Goal: Find specific page/section: Find specific page/section

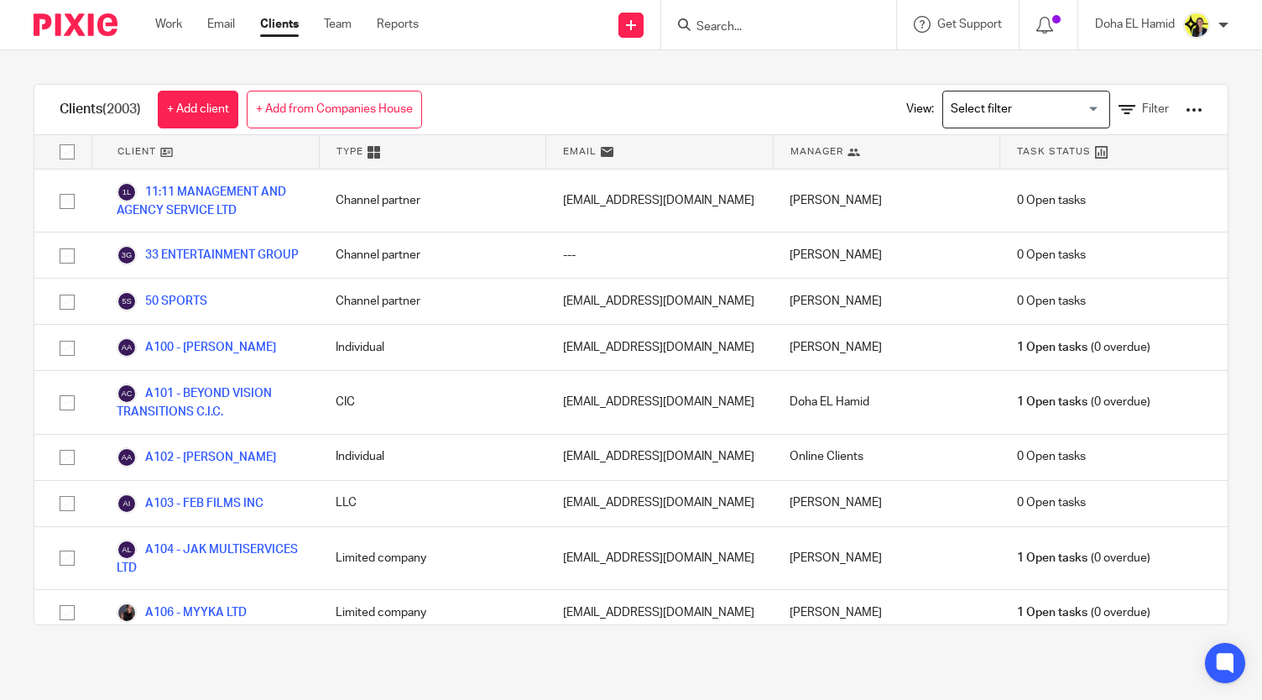
click at [727, 33] on input "Search" at bounding box center [770, 27] width 151 height 15
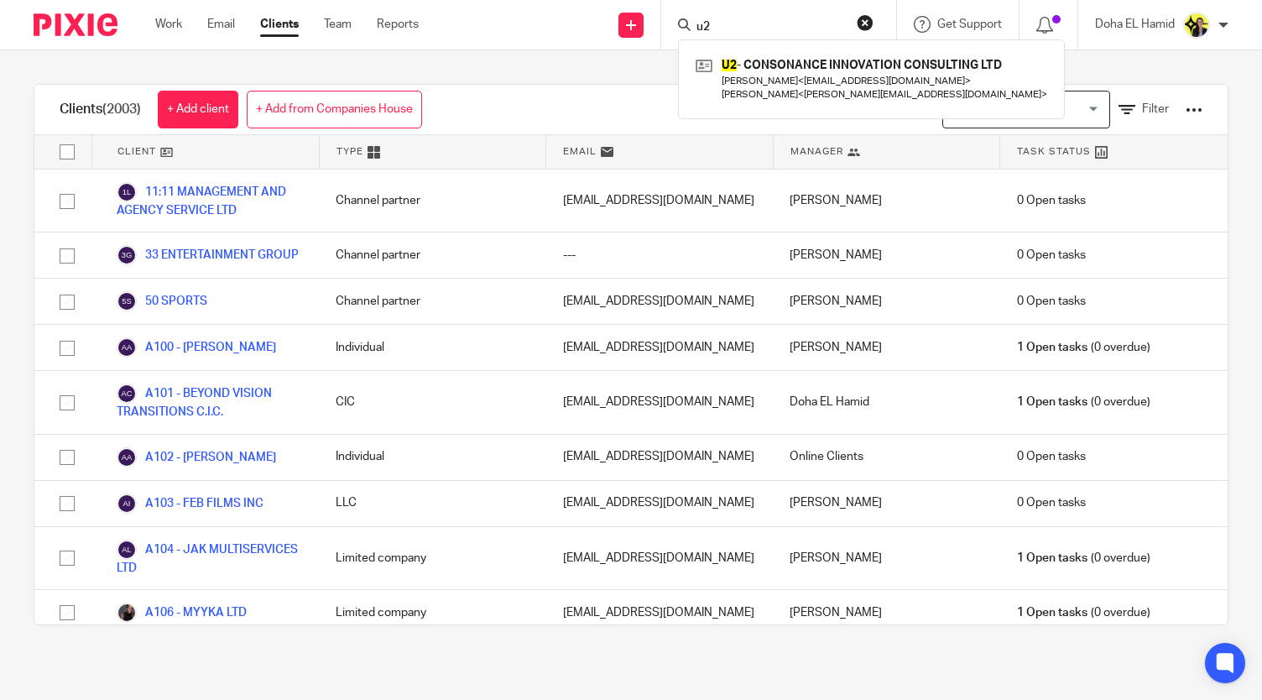
click at [708, 33] on input "u2" at bounding box center [770, 27] width 151 height 15
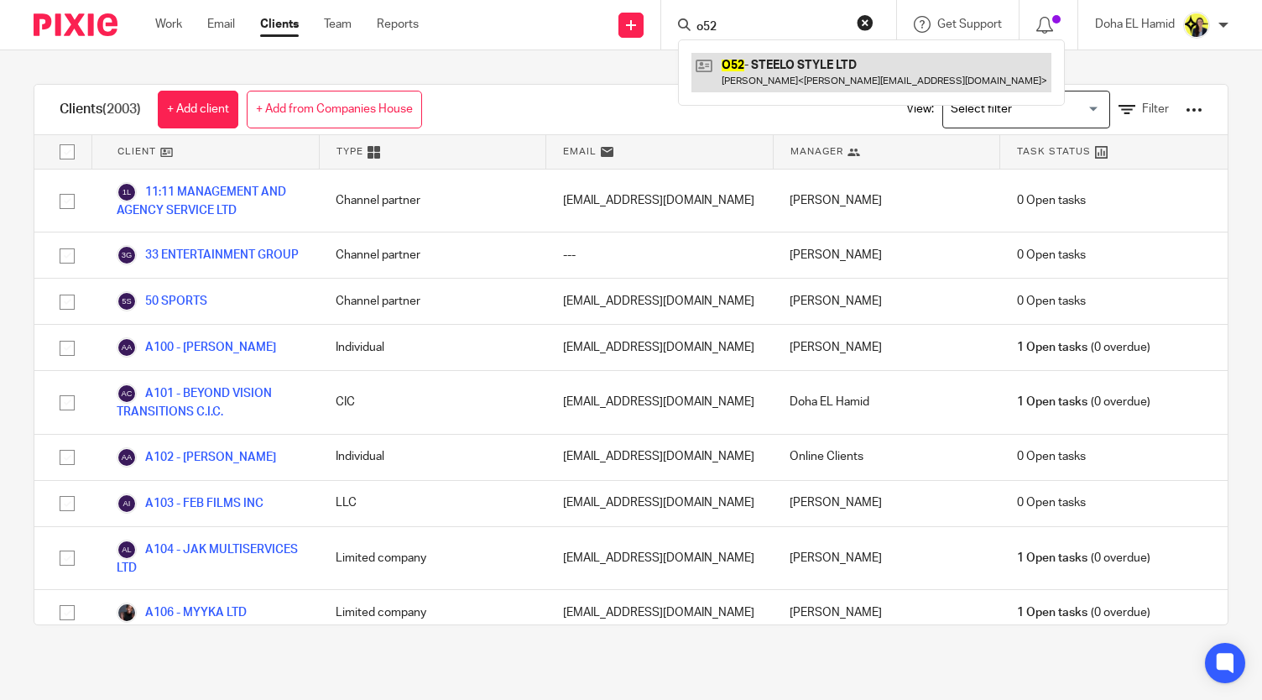
type input "o52"
click at [771, 86] on link at bounding box center [871, 72] width 360 height 39
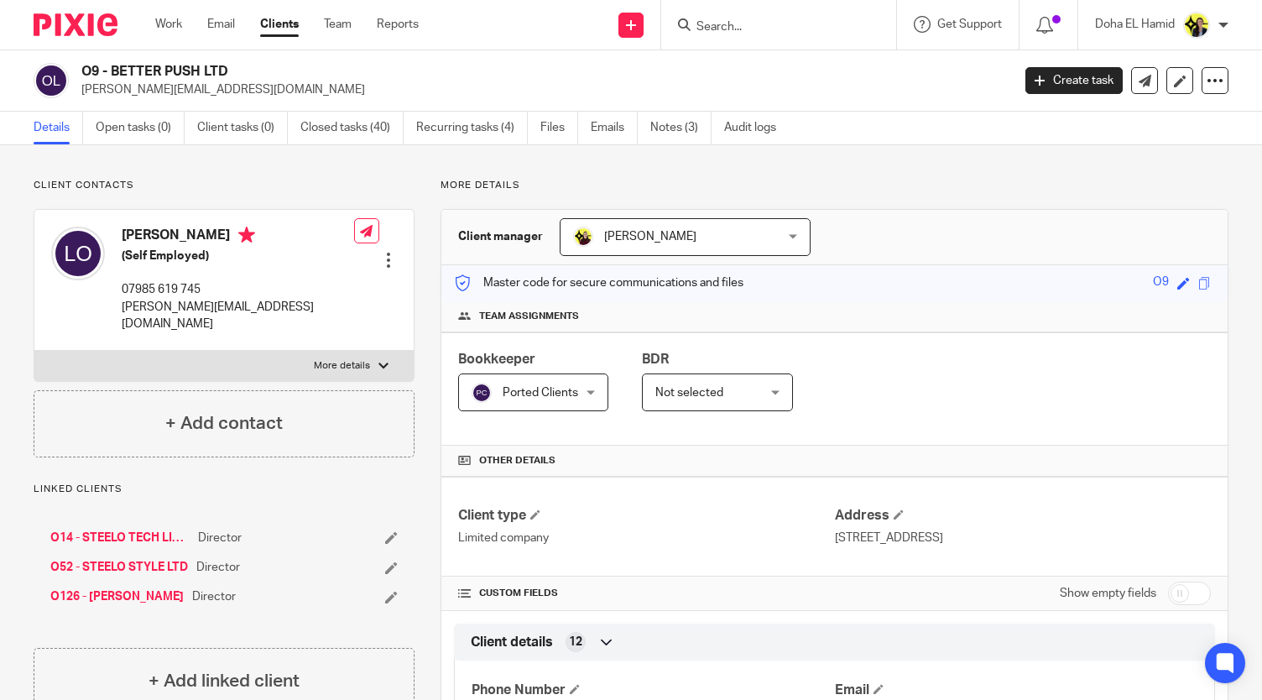
click at [770, 31] on input "Search" at bounding box center [770, 27] width 151 height 15
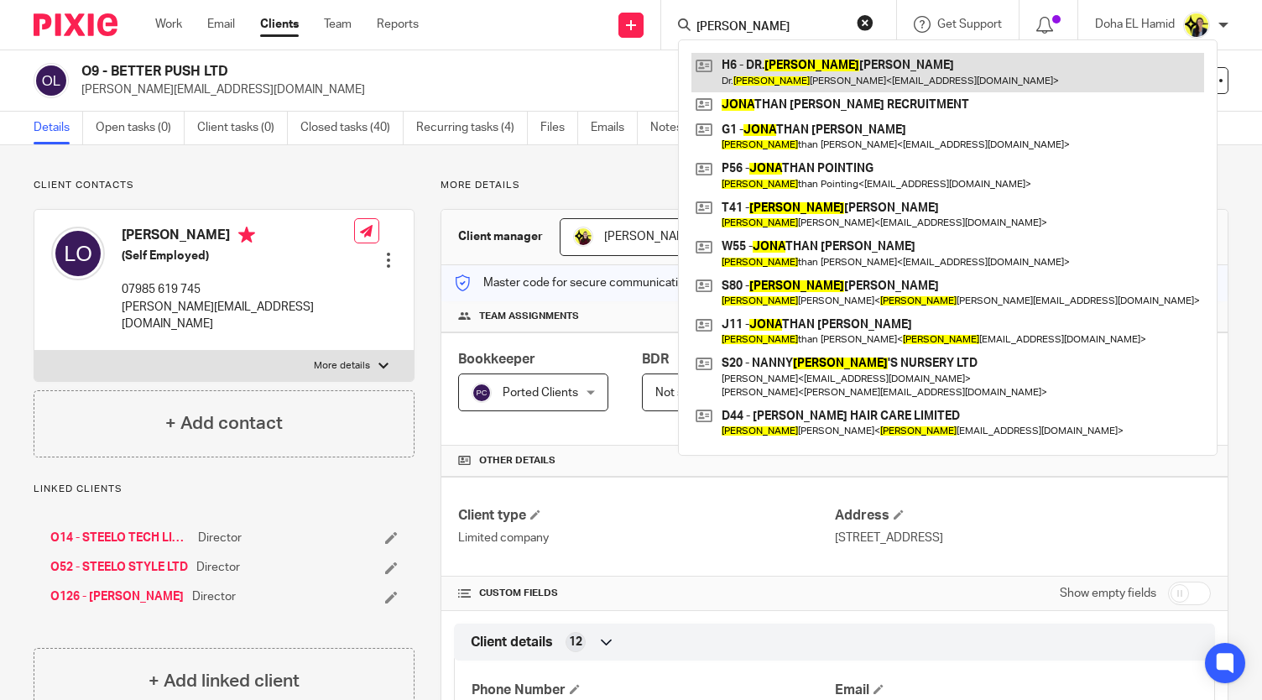
type input "[PERSON_NAME]"
click at [763, 77] on link at bounding box center [947, 72] width 513 height 39
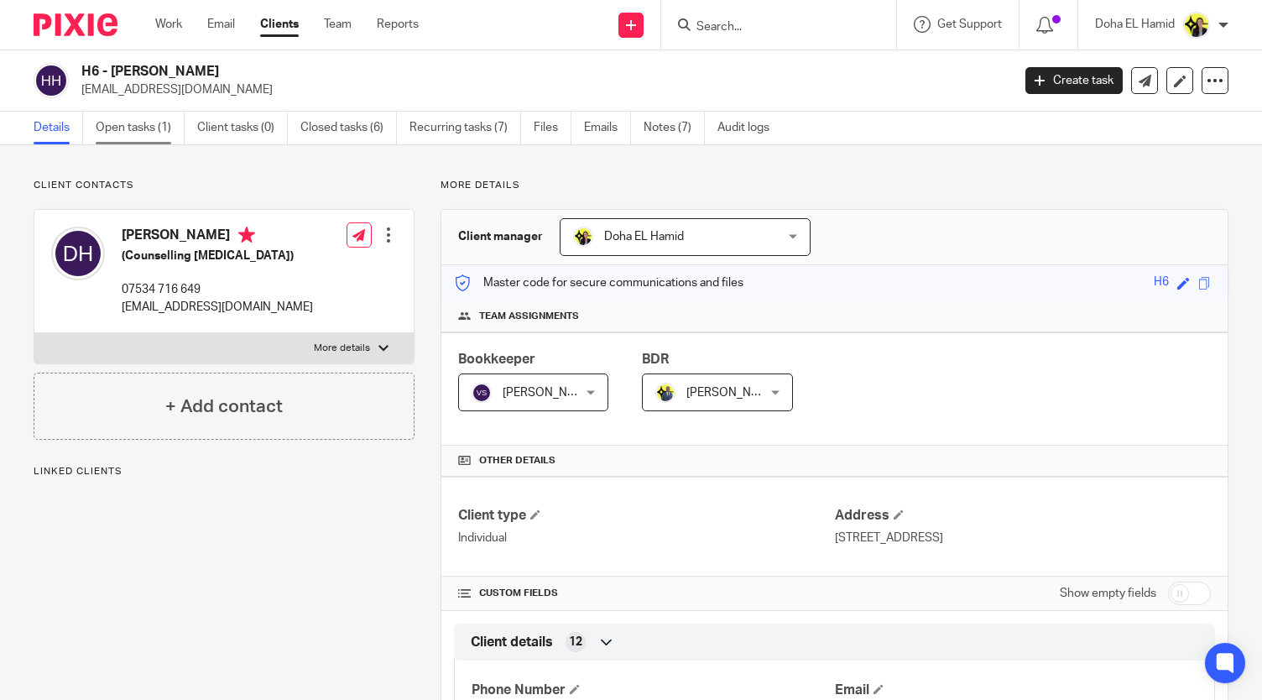
click at [159, 139] on link "Open tasks (1)" at bounding box center [140, 128] width 89 height 33
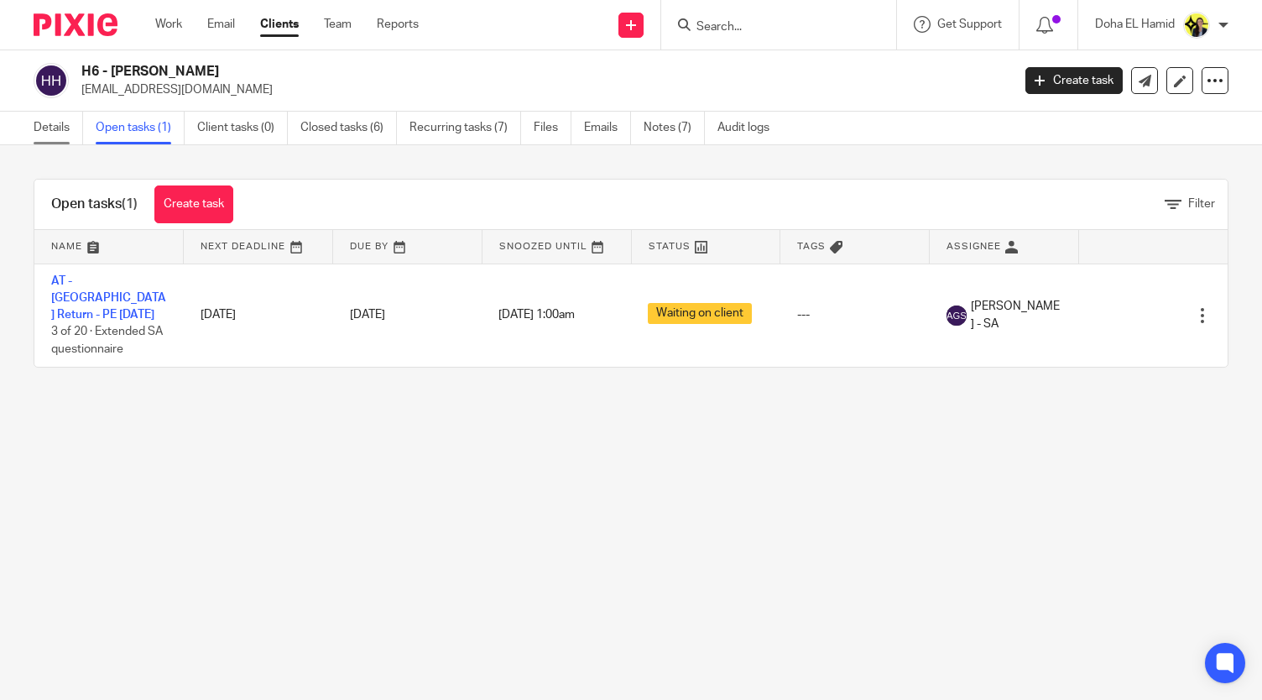
click at [57, 120] on link "Details" at bounding box center [58, 128] width 49 height 33
